Goal: Task Accomplishment & Management: Use online tool/utility

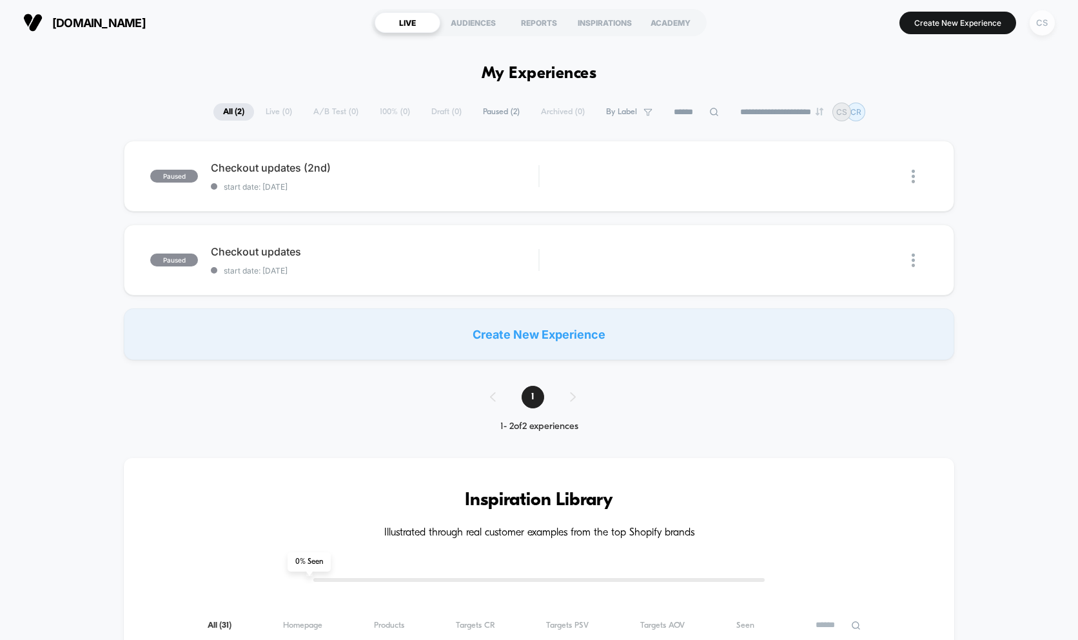
click at [1048, 21] on div "CS" at bounding box center [1042, 22] width 25 height 25
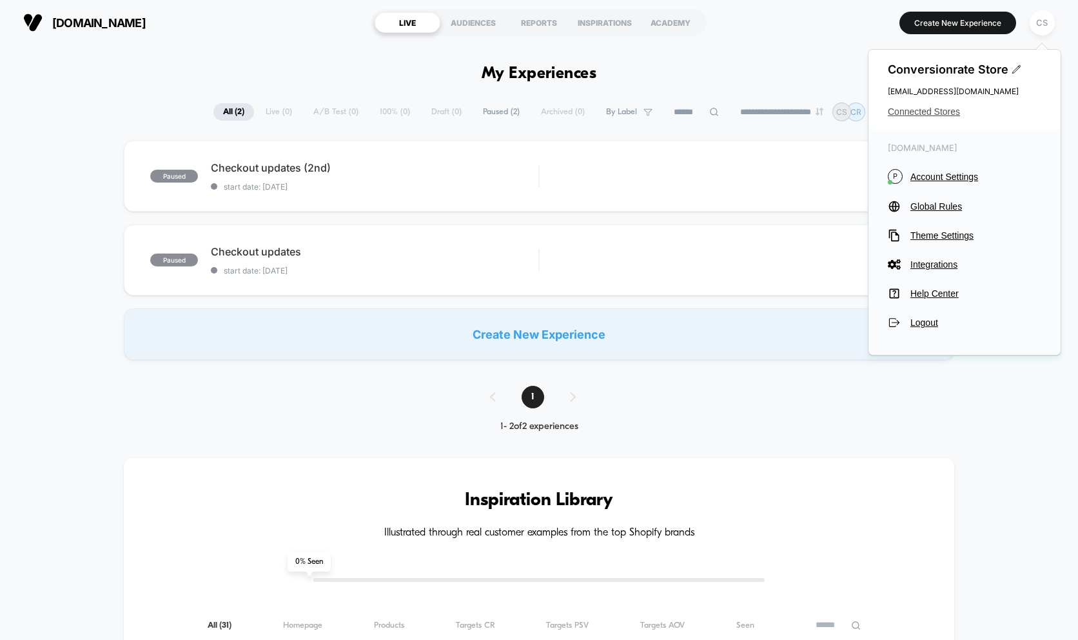
click at [934, 114] on span "Connected Stores" at bounding box center [964, 111] width 153 height 10
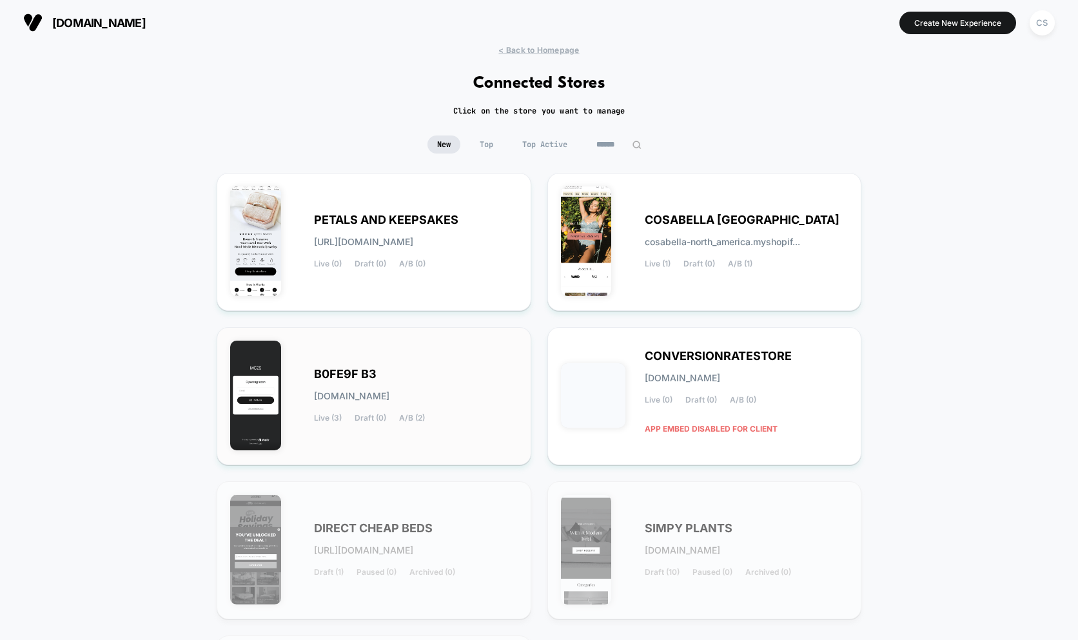
click at [453, 378] on div "B0FE9F B3 [DOMAIN_NAME] Live (3) Draft (0) A/B (2)" at bounding box center [416, 395] width 204 height 53
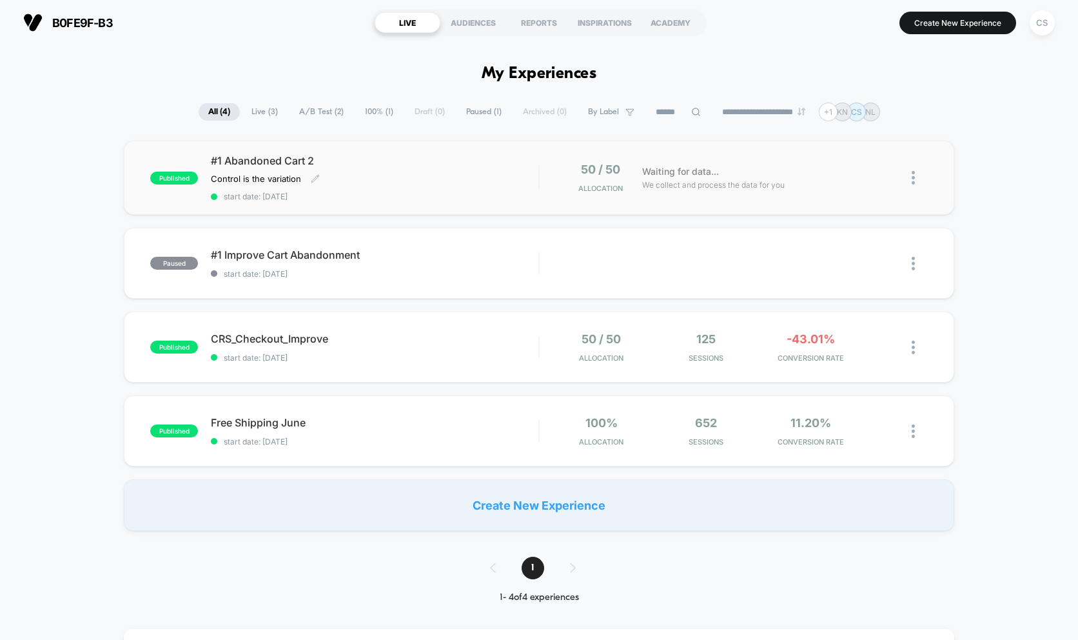
click at [331, 199] on span "start date: [DATE]" at bounding box center [375, 196] width 328 height 10
click at [242, 353] on span "start date: [DATE]" at bounding box center [375, 358] width 328 height 10
click at [351, 348] on div "CRS_Checkout_Improve Click to edit experience details Click to edit experience …" at bounding box center [375, 347] width 328 height 30
click at [353, 342] on span "CRS_Checkout_Improve Click to edit experience details" at bounding box center [375, 338] width 328 height 13
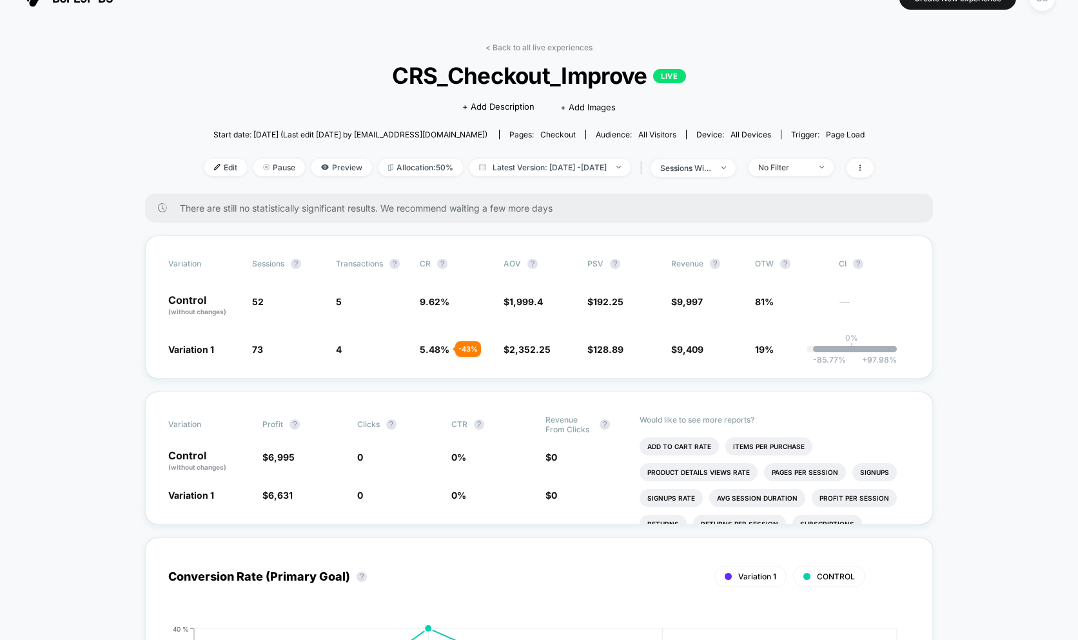
scroll to position [27, 0]
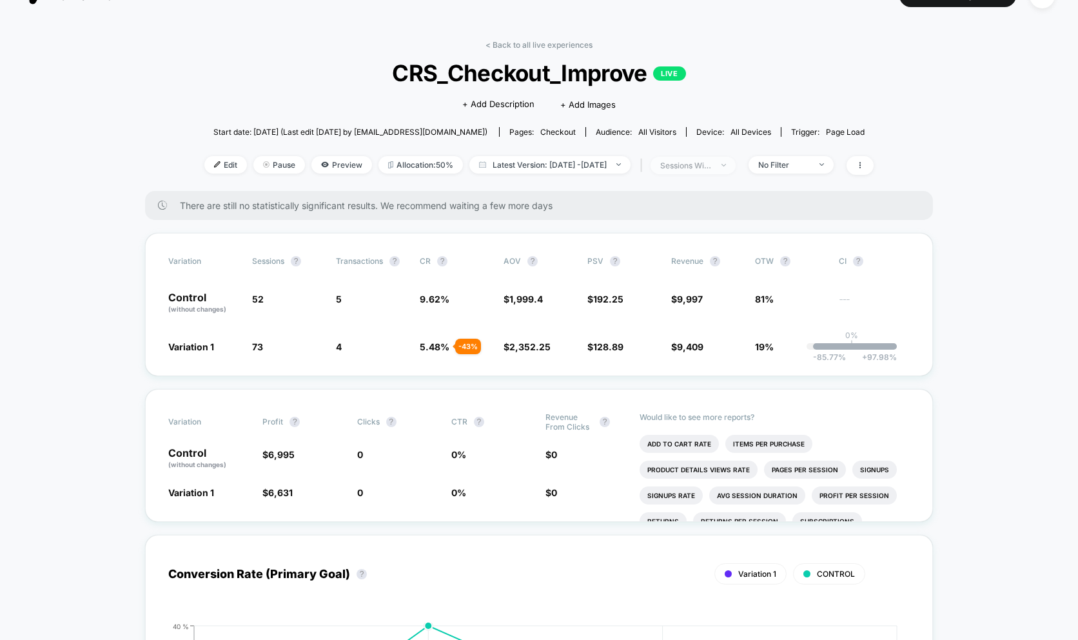
click at [736, 165] on span "sessions with impression" at bounding box center [693, 165] width 85 height 17
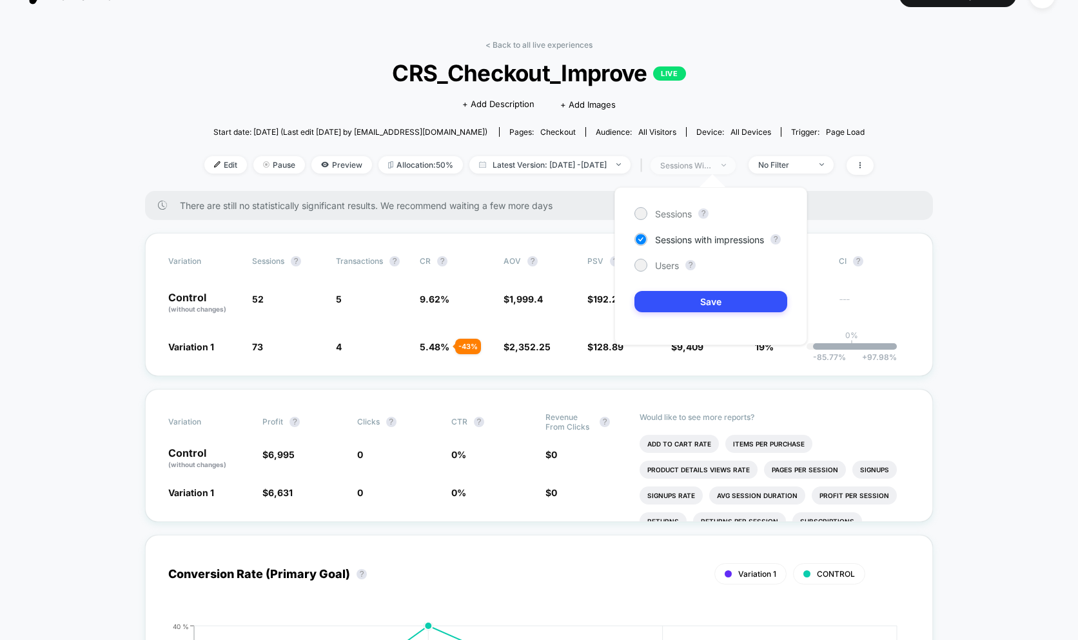
click at [736, 165] on span "sessions with impression" at bounding box center [693, 165] width 85 height 17
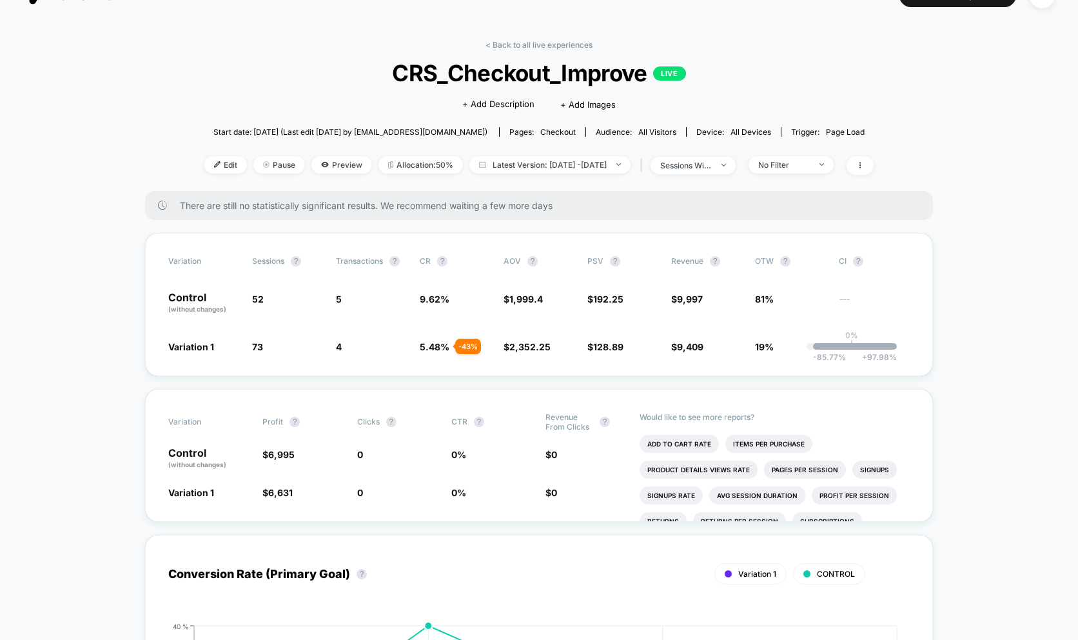
click at [754, 130] on span "all devices" at bounding box center [751, 132] width 41 height 10
click at [810, 160] on div "No Filter" at bounding box center [784, 165] width 52 height 10
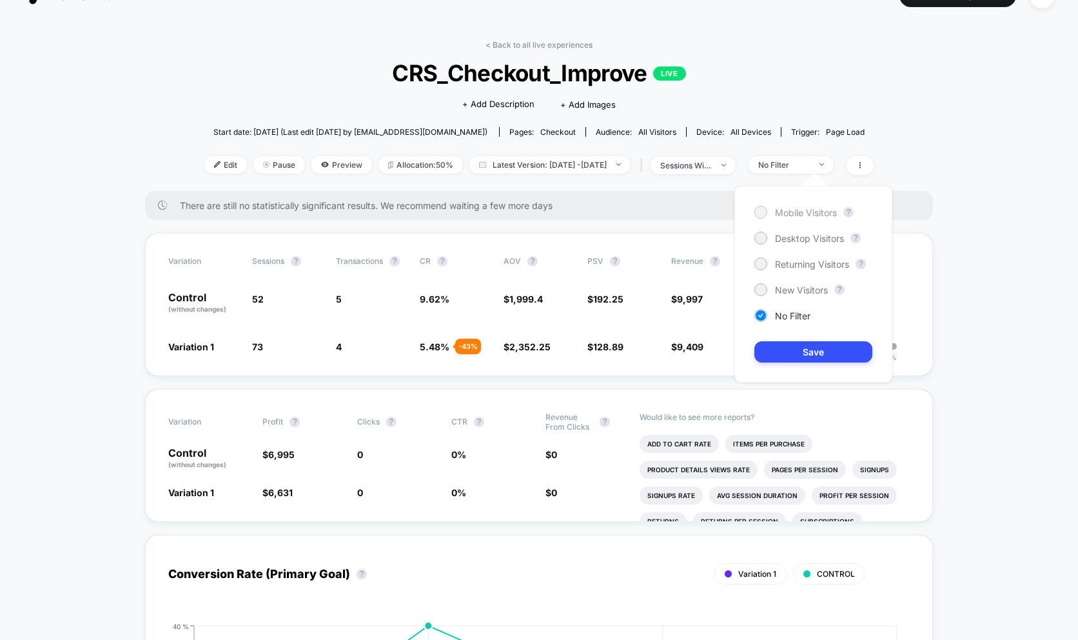
click at [761, 211] on div at bounding box center [761, 212] width 10 height 10
click at [782, 348] on button "Save" at bounding box center [813, 351] width 118 height 21
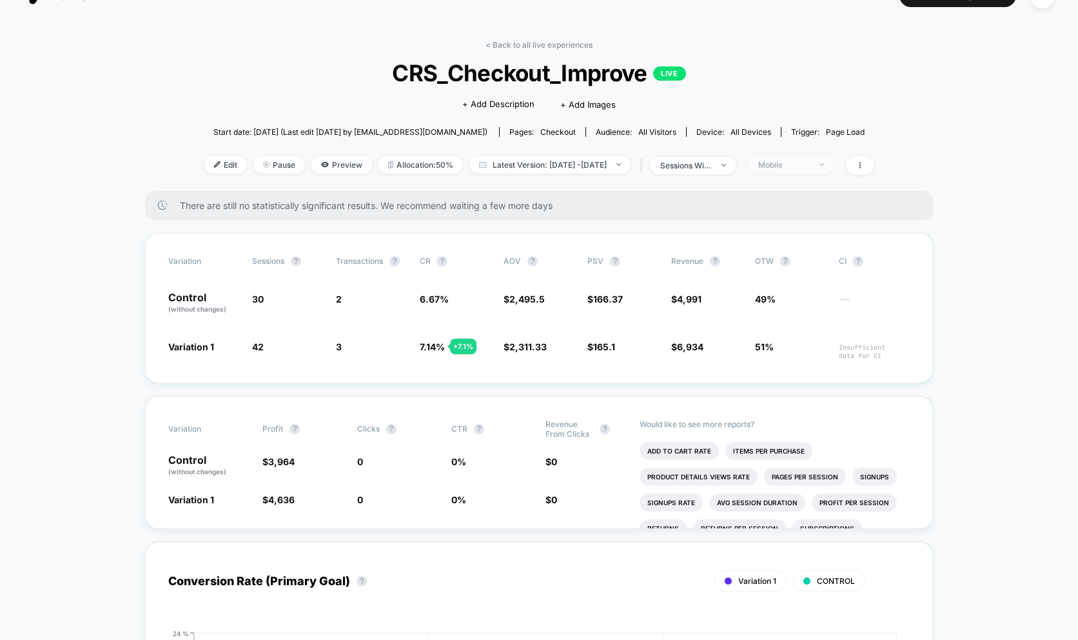
click at [810, 165] on div "Mobile" at bounding box center [784, 165] width 52 height 10
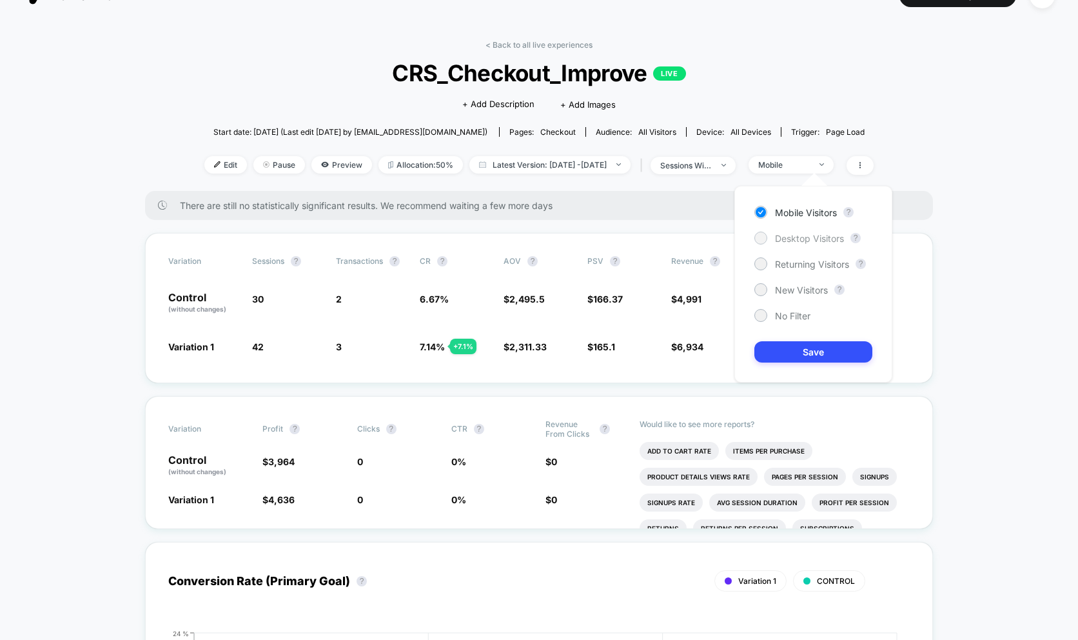
click at [775, 233] on span "Desktop Visitors" at bounding box center [809, 238] width 69 height 11
click at [799, 349] on button "Save" at bounding box center [813, 351] width 118 height 21
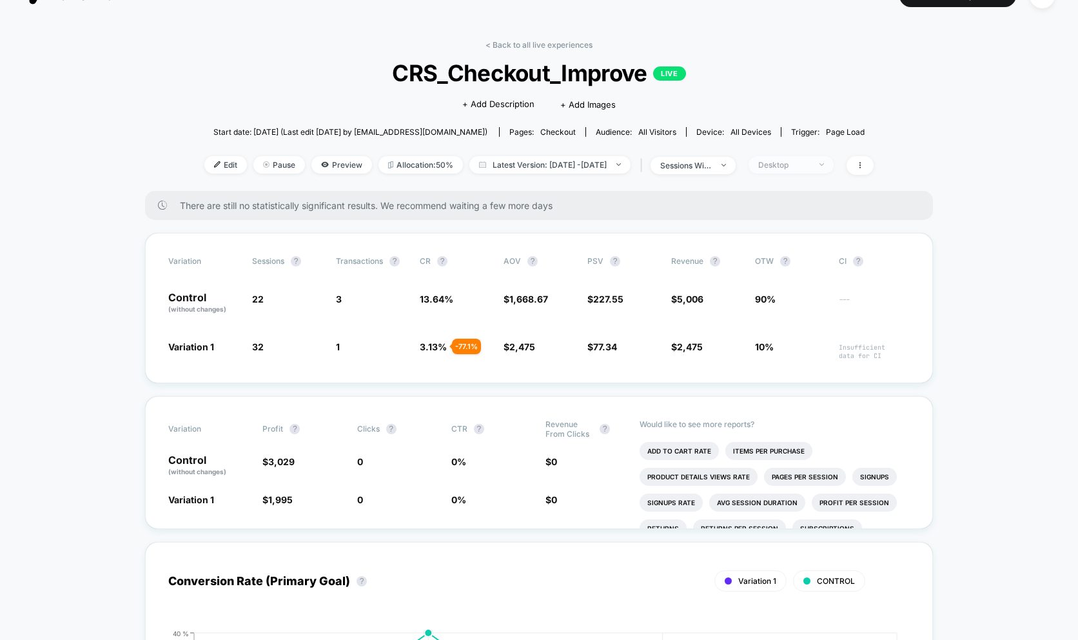
click at [810, 164] on div "Desktop" at bounding box center [784, 165] width 52 height 10
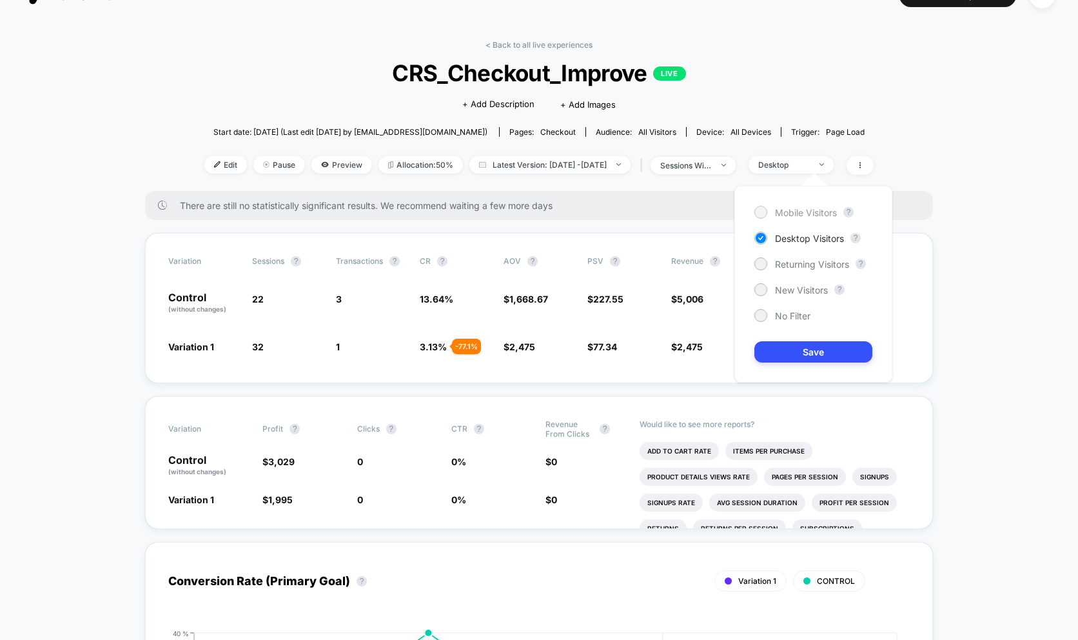
click at [761, 213] on div at bounding box center [761, 212] width 10 height 10
click at [807, 351] on button "Save" at bounding box center [813, 351] width 118 height 21
